Goal: Transaction & Acquisition: Purchase product/service

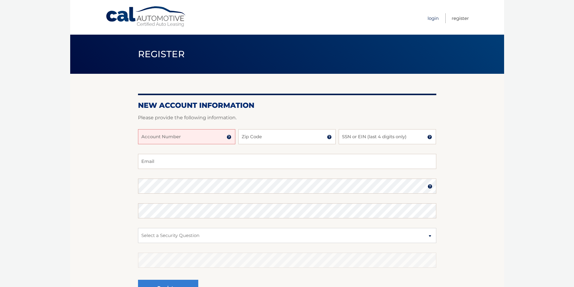
click at [431, 19] on link "Login" at bounding box center [433, 18] width 11 height 10
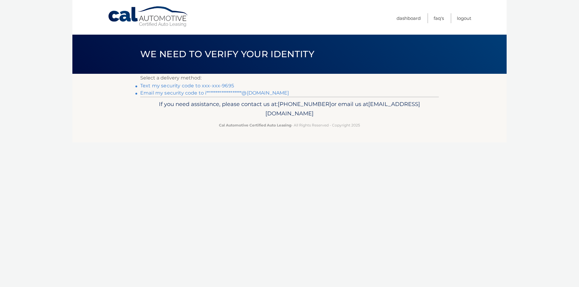
click at [202, 86] on link "Text my security code to xxx-xxx-9695" at bounding box center [187, 86] width 94 height 6
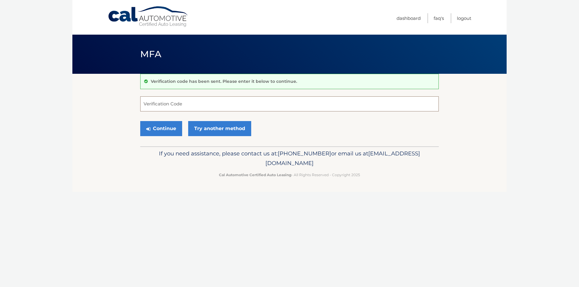
click at [171, 102] on input "Verification Code" at bounding box center [289, 103] width 298 height 15
type input "870044"
click at [140, 121] on button "Continue" at bounding box center [161, 128] width 42 height 15
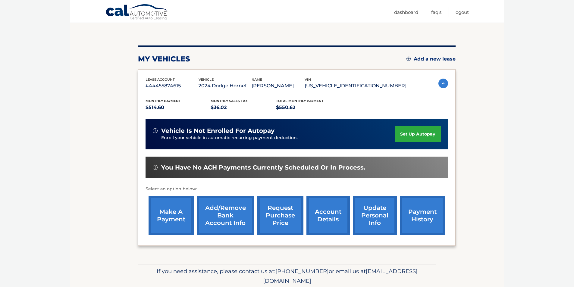
scroll to position [60, 0]
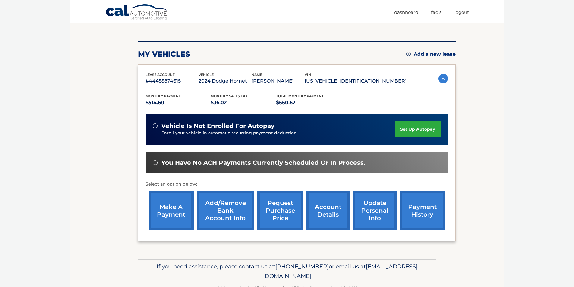
click at [167, 212] on link "make a payment" at bounding box center [171, 210] width 45 height 39
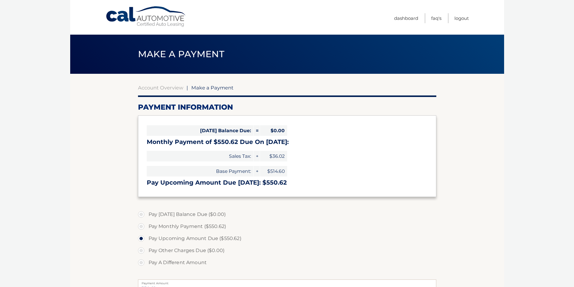
select select "MjVlYTY1NWEtM2I5Yi00OGQwLTg5MDctMWZiOTZmZmNjMTE5"
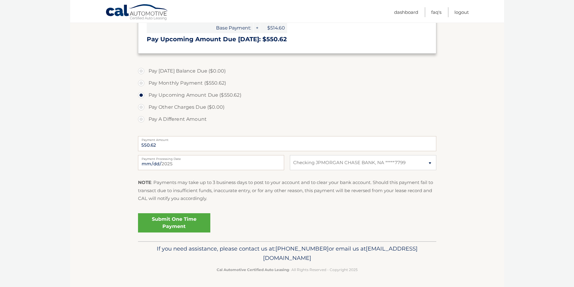
scroll to position [113, 0]
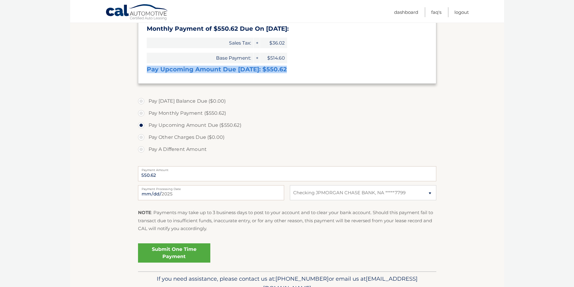
drag, startPoint x: 285, startPoint y: 69, endPoint x: 147, endPoint y: 68, distance: 137.8
click at [147, 68] on h3 "Pay Upcoming Amount Due [DATE]: $550.62" at bounding box center [287, 70] width 281 height 8
copy h3 "Pay Upcoming Amount Due [DATE]: $550.62"
